Goal: Use online tool/utility: Utilize a website feature to perform a specific function

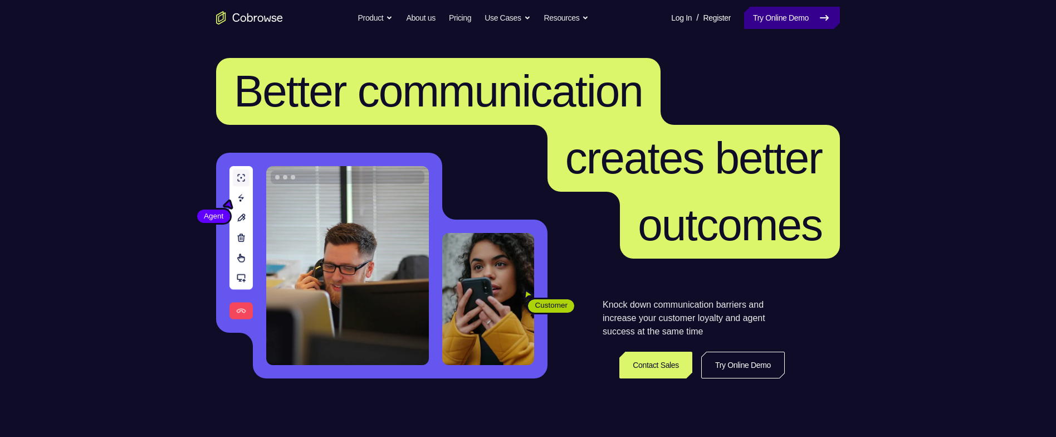
click at [784, 12] on link "Try Online Demo" at bounding box center [792, 18] width 96 height 22
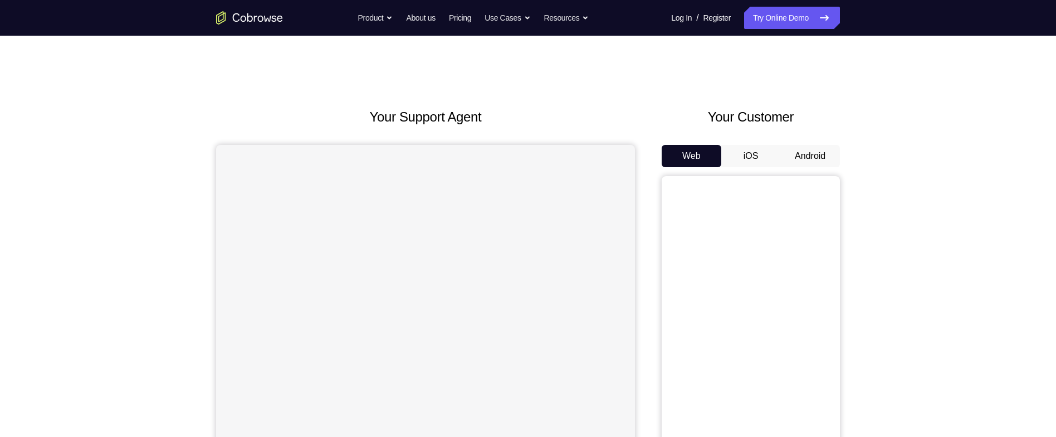
click at [816, 163] on button "Android" at bounding box center [810, 156] width 60 height 22
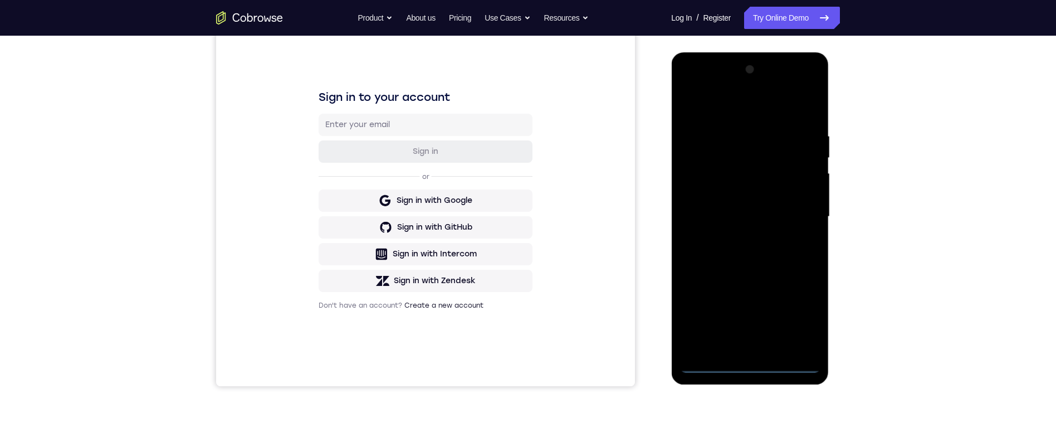
scroll to position [126, 0]
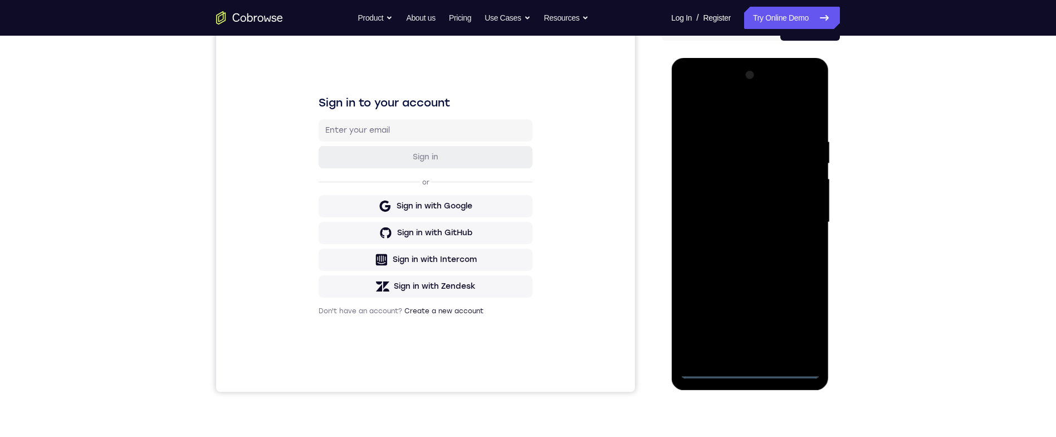
click at [758, 373] on div at bounding box center [750, 222] width 140 height 312
click at [798, 326] on div at bounding box center [750, 222] width 140 height 312
click at [776, 116] on div at bounding box center [750, 222] width 140 height 312
click at [797, 212] on div at bounding box center [750, 222] width 140 height 312
click at [740, 346] on div at bounding box center [750, 222] width 140 height 312
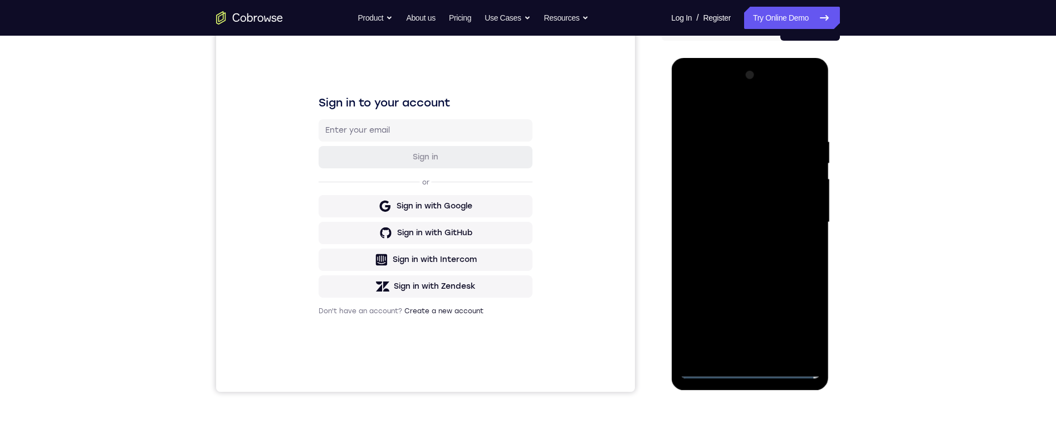
click at [736, 352] on div at bounding box center [750, 222] width 140 height 312
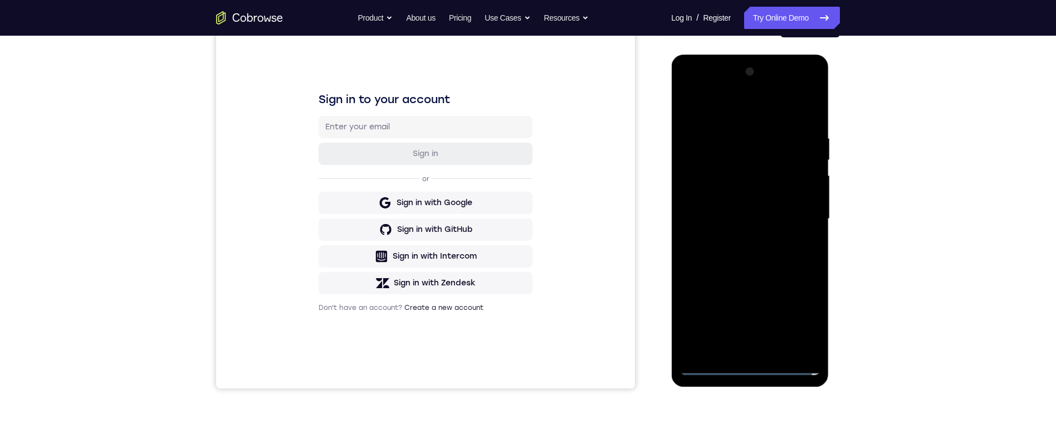
click at [794, 198] on div at bounding box center [750, 219] width 140 height 312
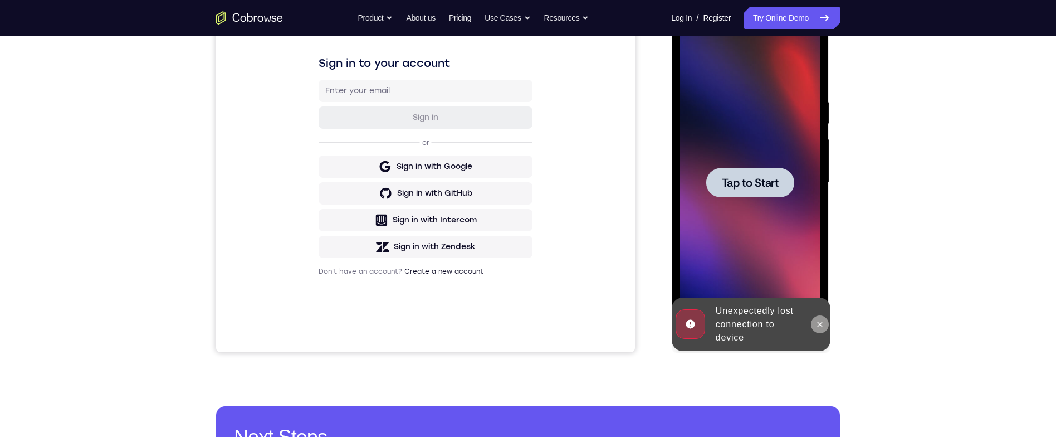
click at [822, 324] on icon at bounding box center [819, 324] width 9 height 9
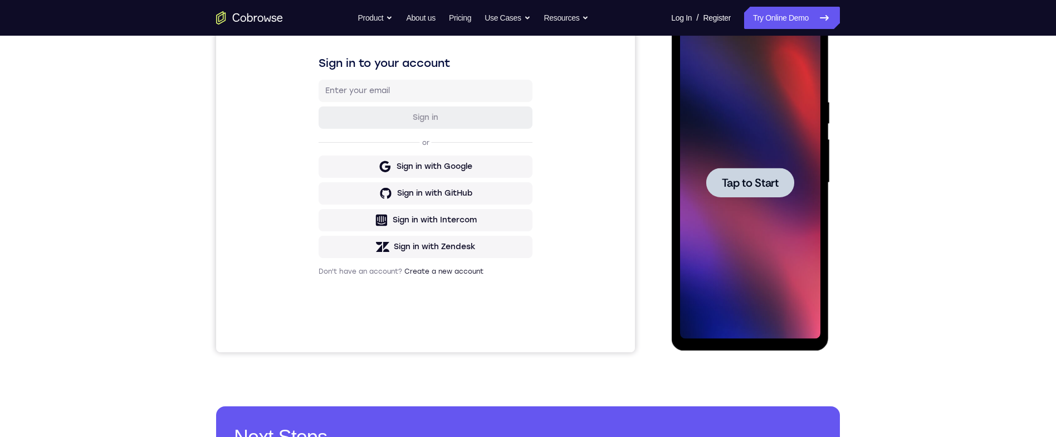
scroll to position [155, 0]
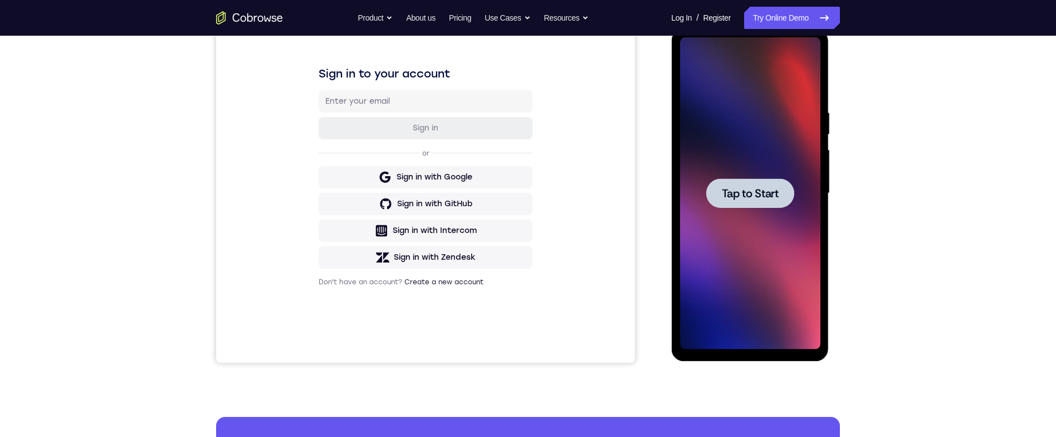
click at [764, 196] on span "Tap to Start" at bounding box center [749, 193] width 57 height 11
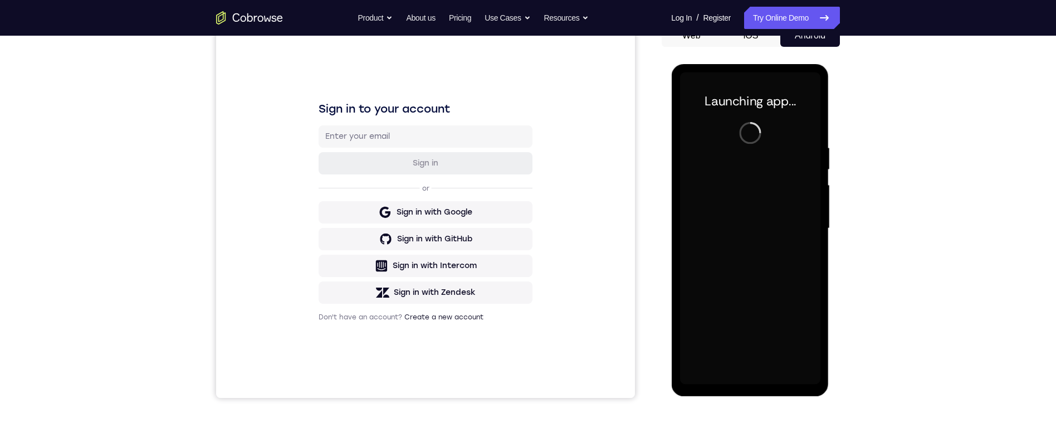
scroll to position [120, 0]
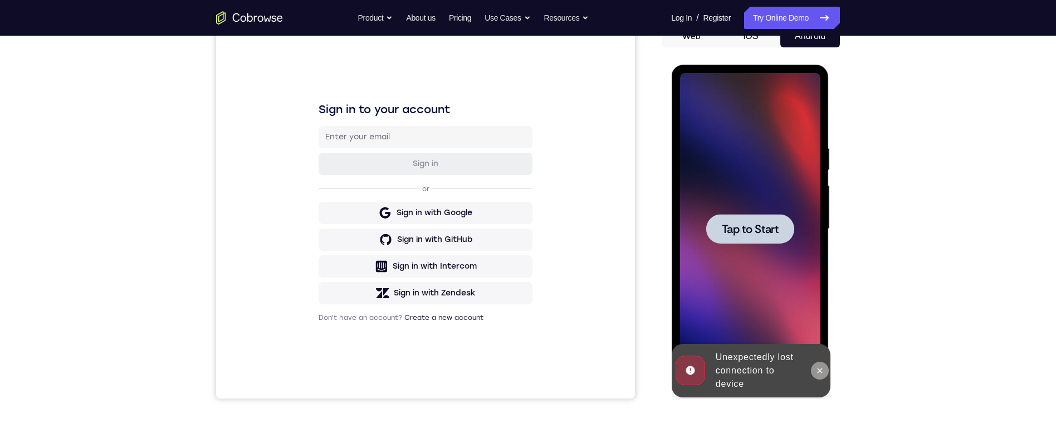
click at [824, 366] on button at bounding box center [820, 371] width 18 height 18
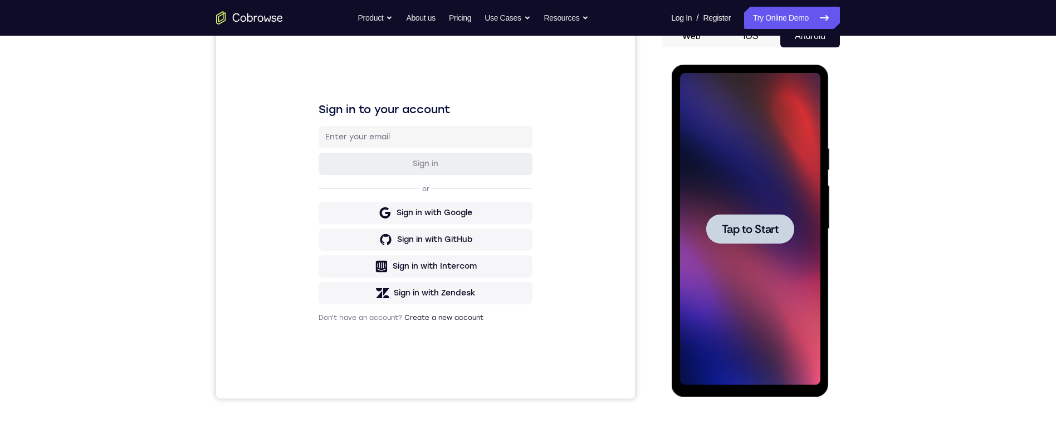
click at [761, 241] on div at bounding box center [750, 229] width 88 height 30
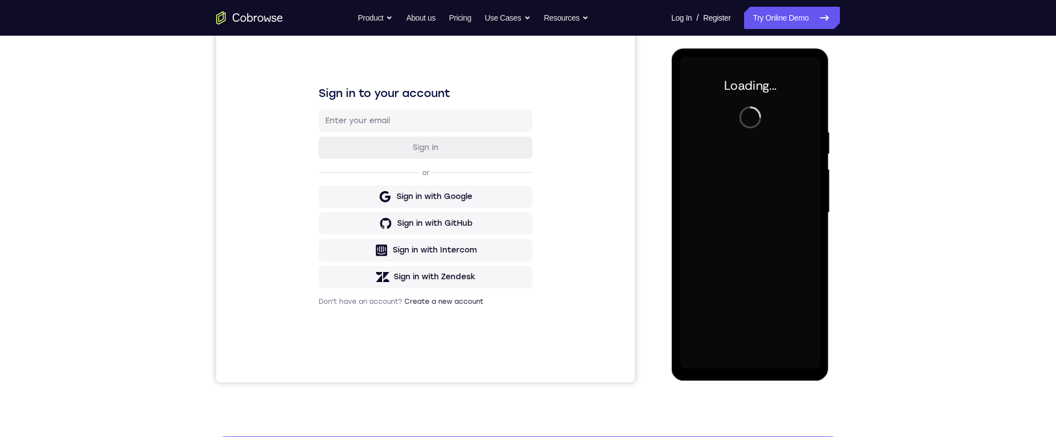
scroll to position [140, 0]
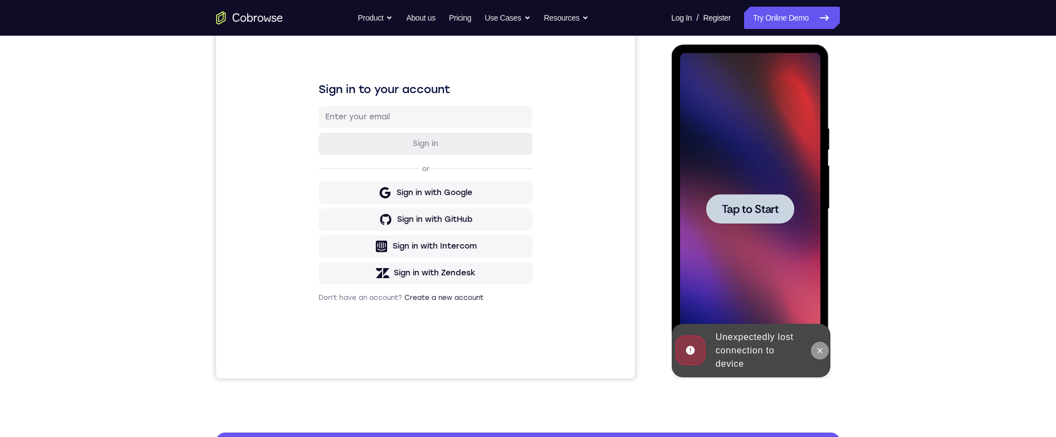
click at [819, 354] on icon at bounding box center [819, 350] width 9 height 9
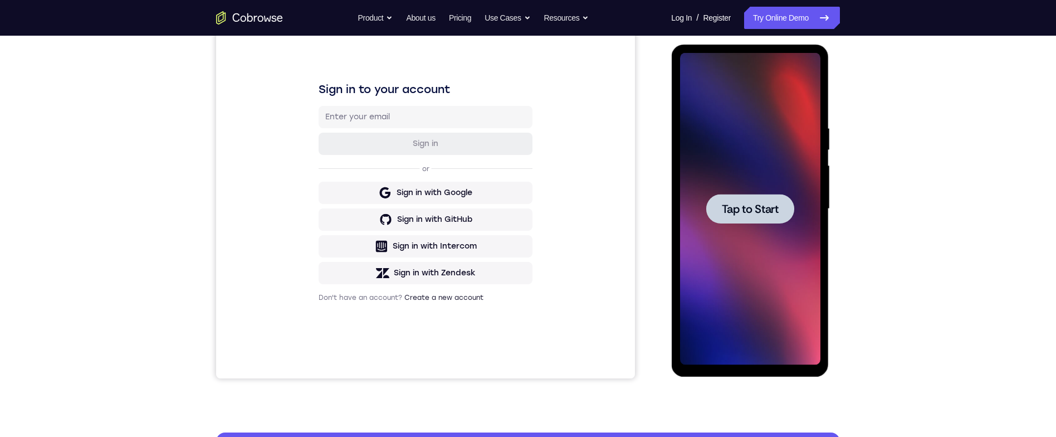
click at [744, 219] on div at bounding box center [750, 209] width 88 height 30
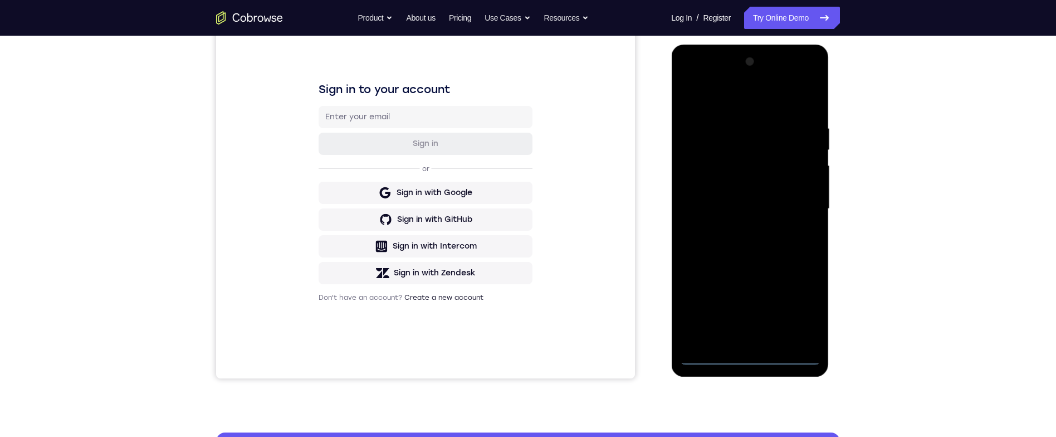
click at [756, 360] on div at bounding box center [750, 209] width 140 height 312
click at [804, 315] on div at bounding box center [750, 209] width 140 height 312
click at [780, 101] on div at bounding box center [750, 209] width 140 height 312
click at [799, 204] on div at bounding box center [750, 209] width 140 height 312
click at [741, 338] on div at bounding box center [750, 209] width 140 height 312
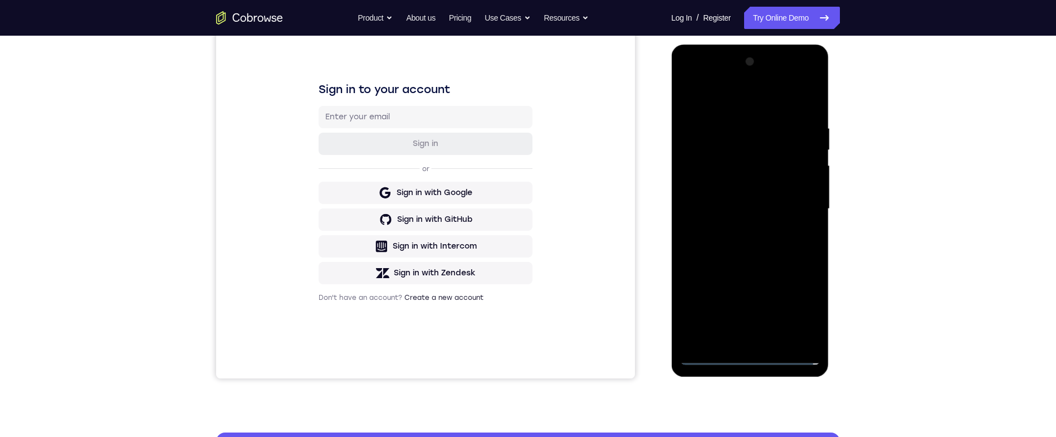
click at [782, 200] on div at bounding box center [750, 209] width 140 height 312
click at [812, 315] on div at bounding box center [750, 209] width 140 height 312
click at [814, 310] on div at bounding box center [750, 209] width 140 height 312
click at [780, 186] on div at bounding box center [750, 209] width 140 height 312
click at [800, 210] on div at bounding box center [750, 209] width 140 height 312
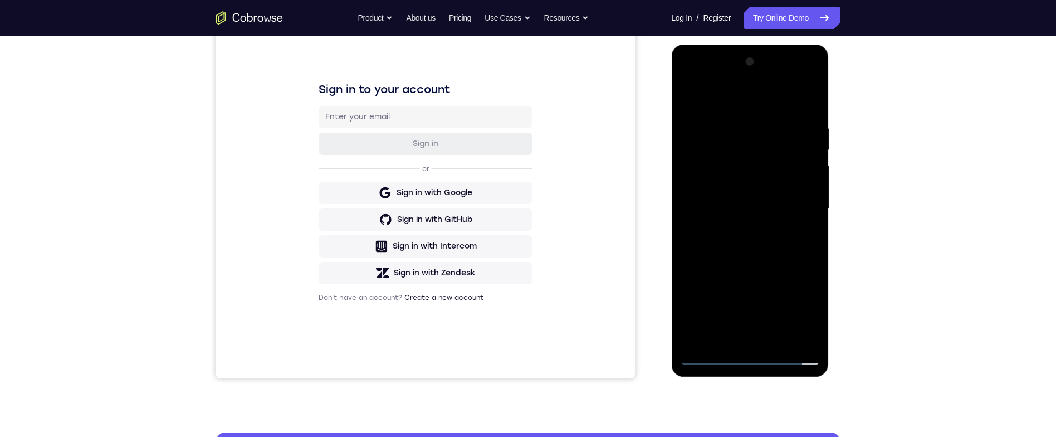
click at [787, 241] on div at bounding box center [750, 209] width 140 height 312
click at [811, 108] on div at bounding box center [750, 209] width 140 height 312
click at [815, 95] on div at bounding box center [750, 209] width 140 height 312
click at [814, 95] on div at bounding box center [750, 209] width 140 height 312
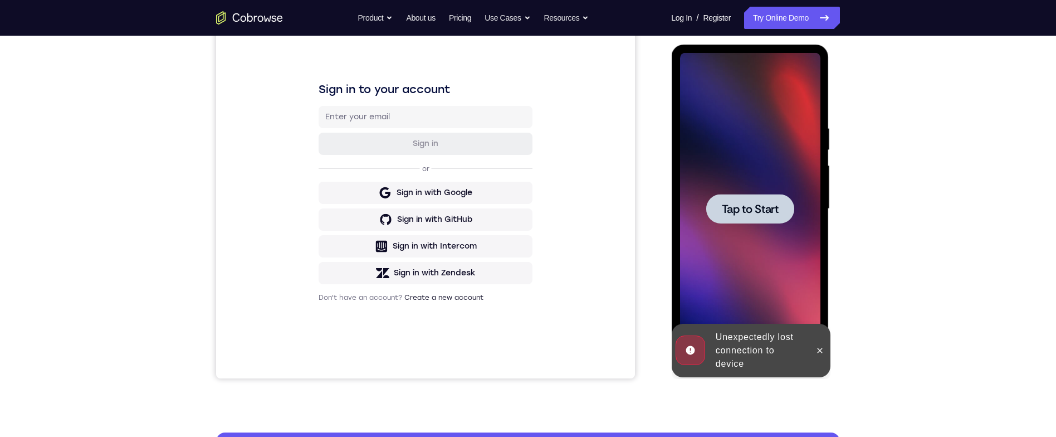
scroll to position [147, 0]
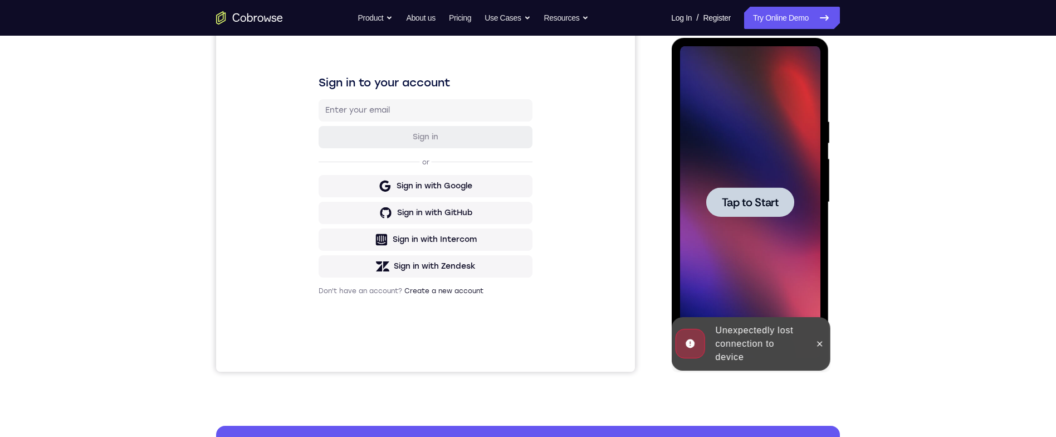
click at [827, 357] on div at bounding box center [820, 343] width 18 height 53
click at [815, 340] on icon at bounding box center [819, 343] width 9 height 9
